Goal: Task Accomplishment & Management: Manage account settings

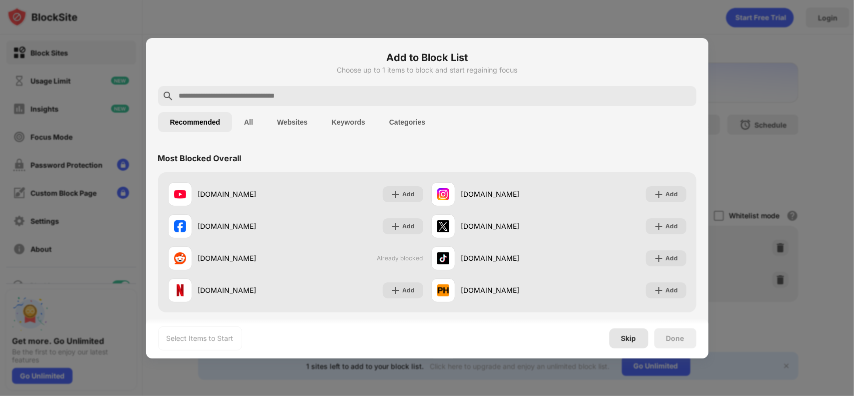
click at [636, 341] on div "Skip" at bounding box center [628, 338] width 39 height 20
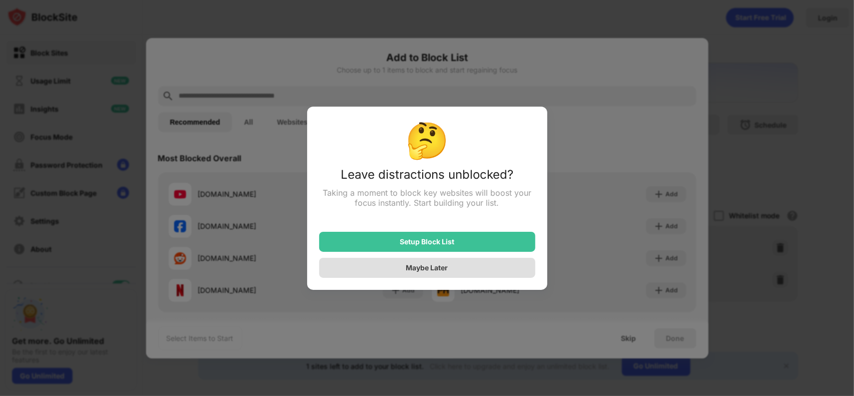
click at [475, 265] on div "Maybe Later" at bounding box center [427, 268] width 216 height 20
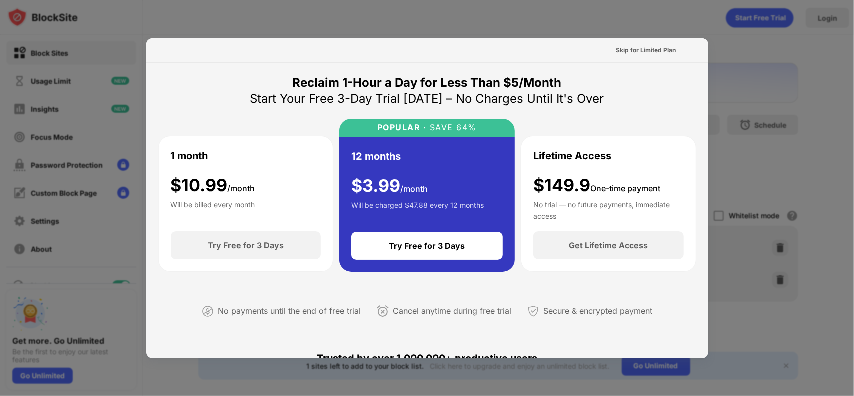
click at [790, 45] on div at bounding box center [427, 198] width 854 height 396
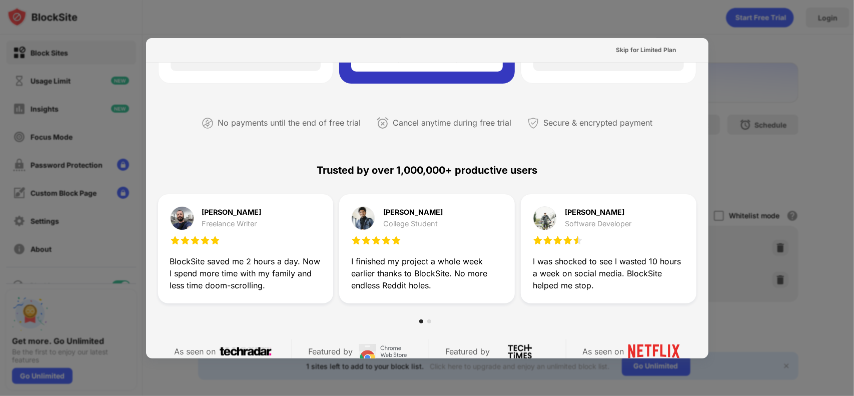
scroll to position [187, 0]
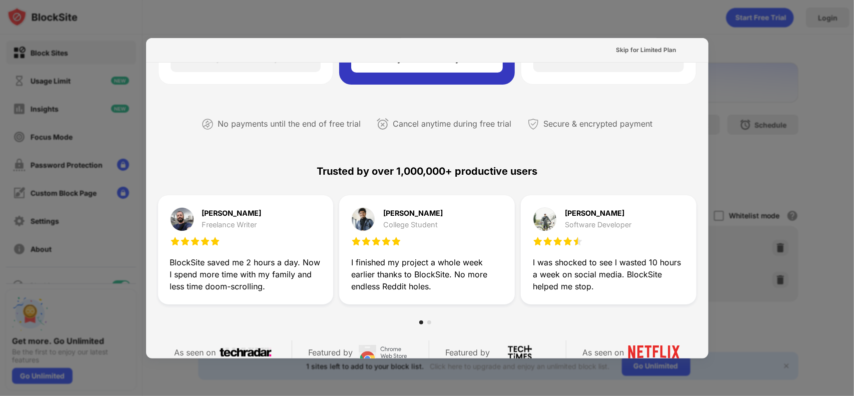
click at [822, 190] on div at bounding box center [427, 198] width 854 height 396
drag, startPoint x: 734, startPoint y: 69, endPoint x: 730, endPoint y: 78, distance: 10.1
click at [730, 77] on div at bounding box center [427, 198] width 854 height 396
drag, startPoint x: 659, startPoint y: 47, endPoint x: 647, endPoint y: 149, distance: 103.2
click at [648, 149] on div "Skip for Limited Plan Reclaim 1-Hour a Day for Less Than $5/Month Start Your Fr…" at bounding box center [427, 255] width 562 height 808
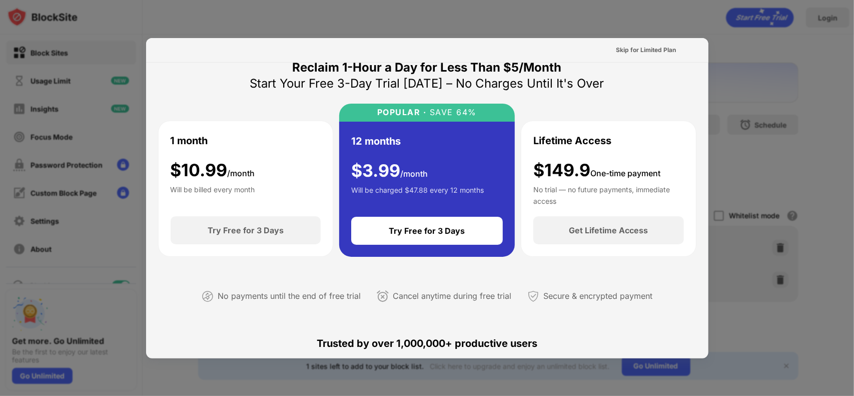
scroll to position [0, 0]
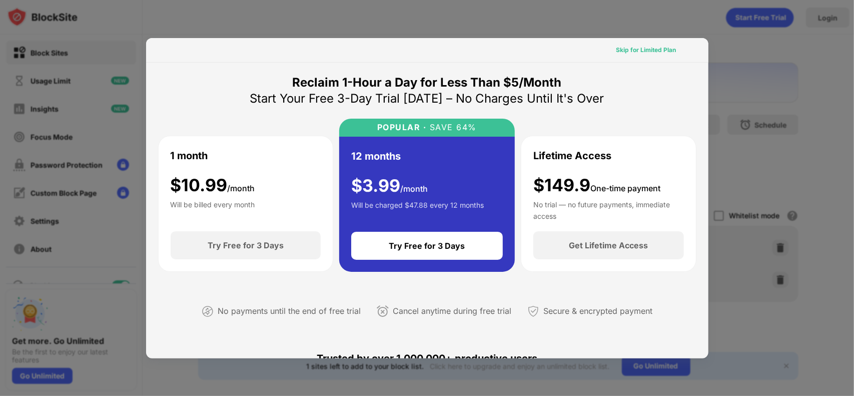
click at [656, 50] on div "Skip for Limited Plan" at bounding box center [646, 50] width 60 height 10
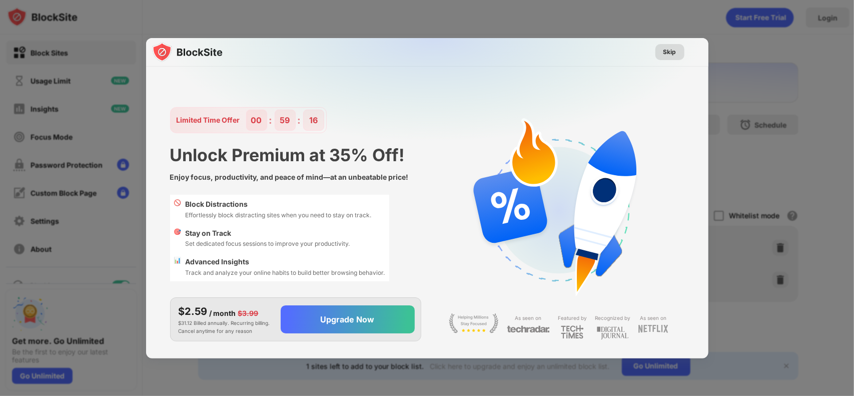
click at [674, 49] on div "Skip" at bounding box center [669, 52] width 13 height 10
